Goal: Information Seeking & Learning: Learn about a topic

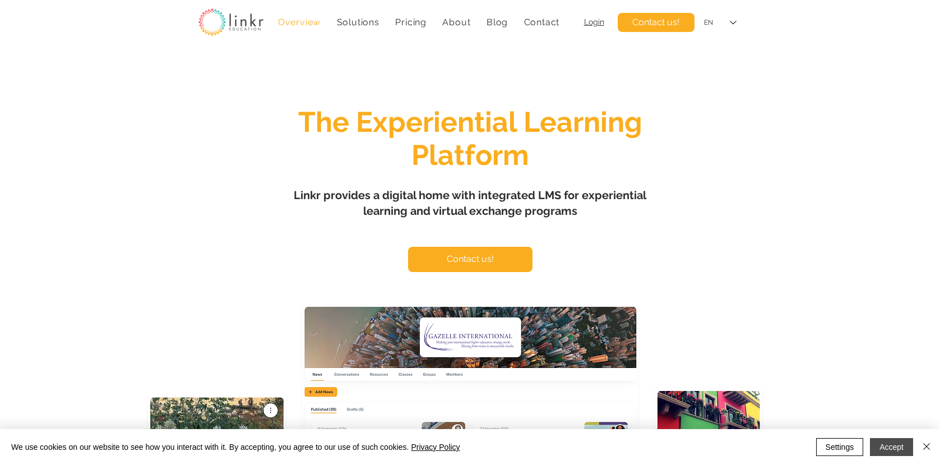
click at [903, 443] on button "Accept" at bounding box center [891, 447] width 43 height 18
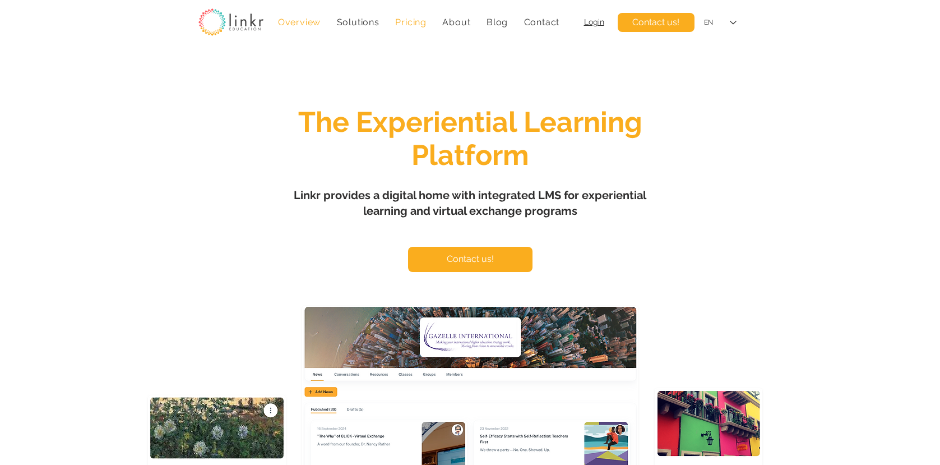
click at [423, 22] on span "Pricing" at bounding box center [410, 22] width 31 height 11
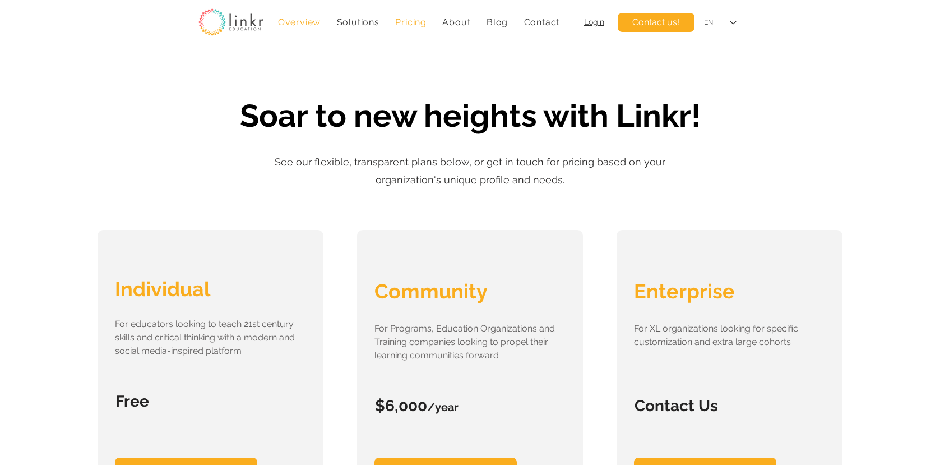
click at [298, 17] on span "Overview" at bounding box center [299, 22] width 43 height 11
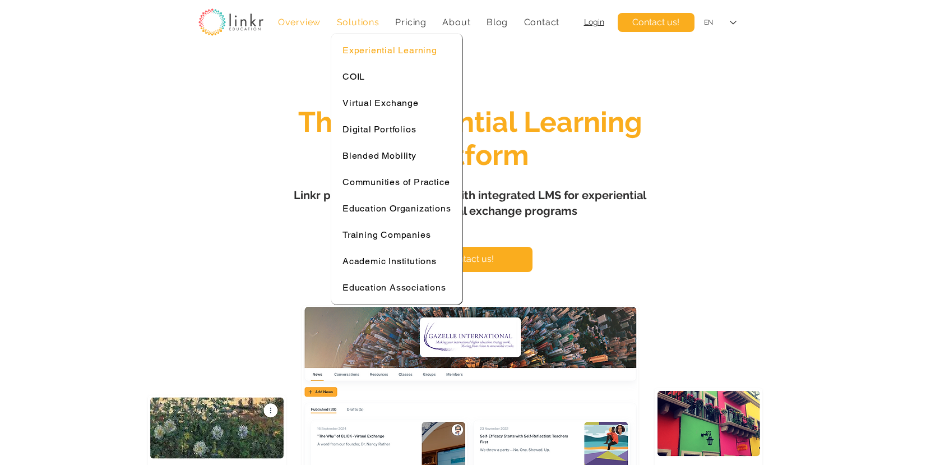
click at [367, 49] on span "Experiential Learning" at bounding box center [390, 50] width 95 height 11
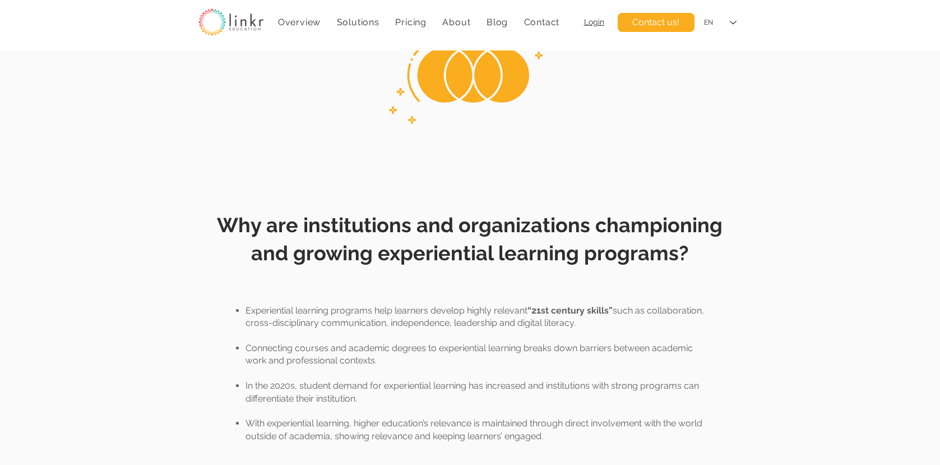
scroll to position [182, 0]
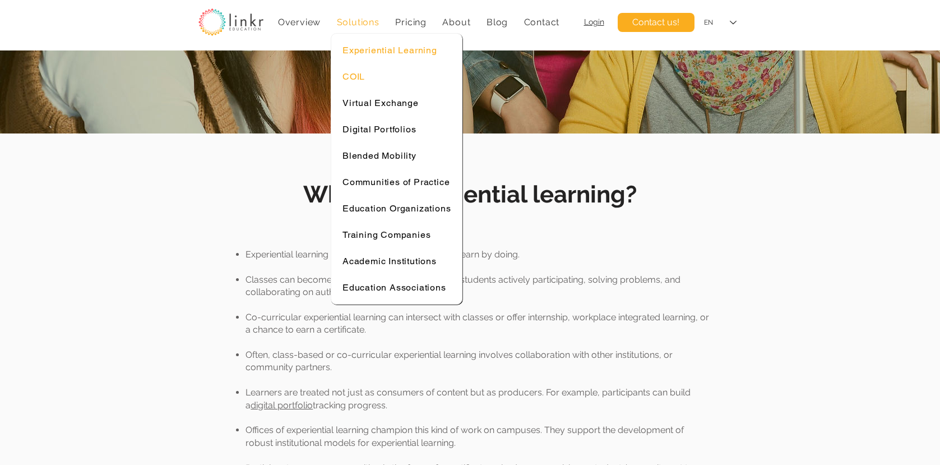
click at [361, 80] on span "COIL" at bounding box center [354, 76] width 22 height 11
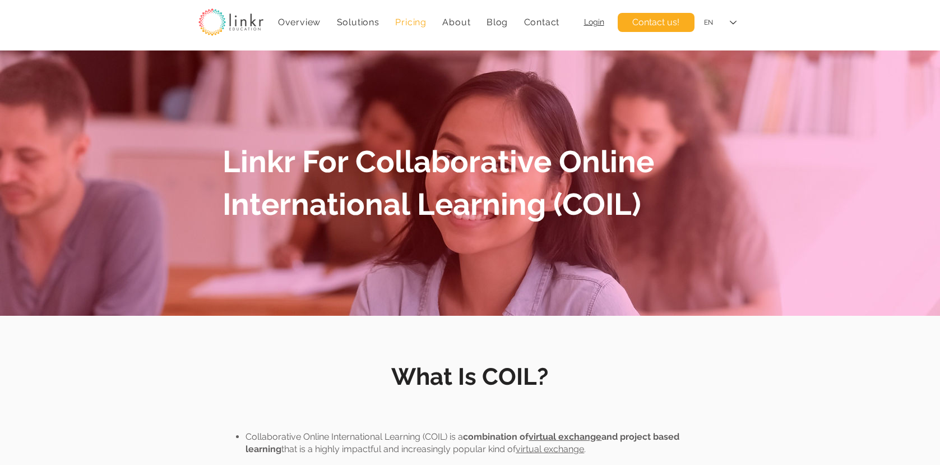
click at [421, 25] on span "Pricing" at bounding box center [410, 22] width 31 height 11
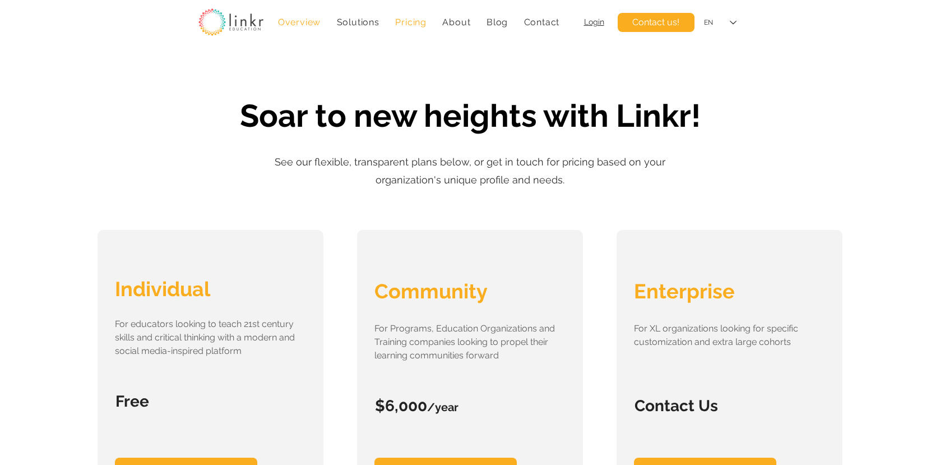
click at [316, 21] on span "Overview" at bounding box center [299, 22] width 43 height 11
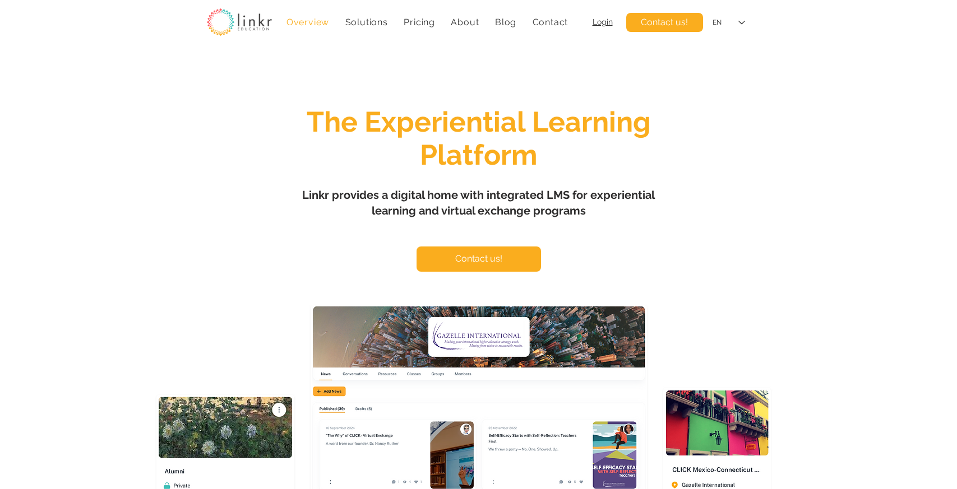
scroll to position [26, 0]
